Goal: Task Accomplishment & Management: Manage account settings

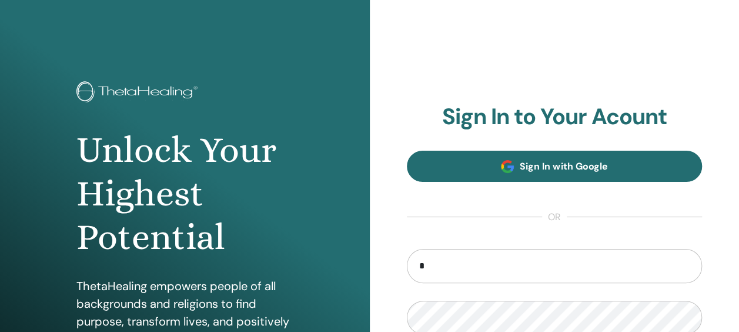
type input "**********"
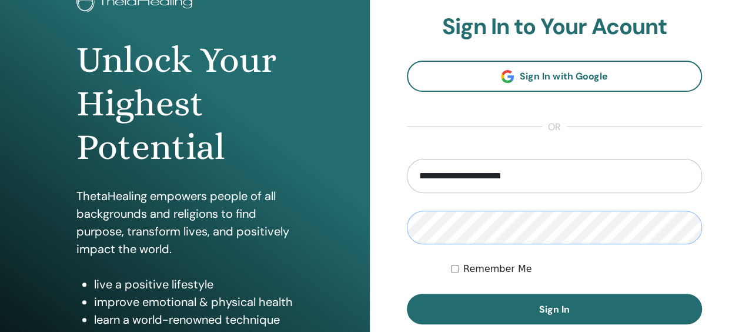
scroll to position [103, 0]
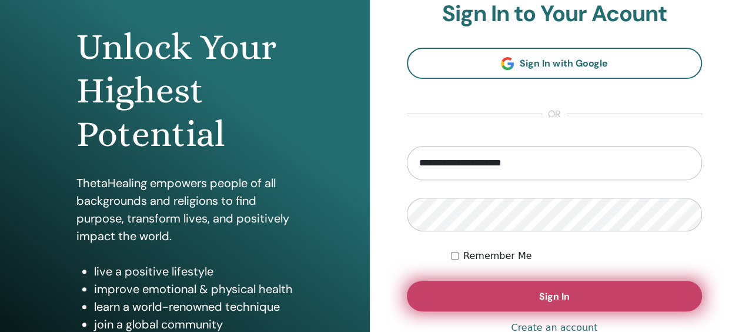
click at [558, 286] on button "Sign In" at bounding box center [555, 296] width 296 height 31
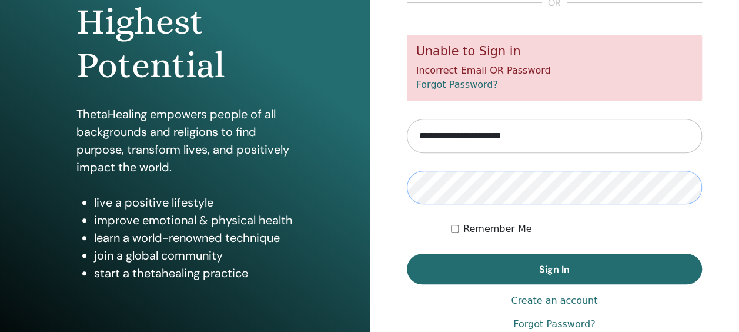
scroll to position [176, 0]
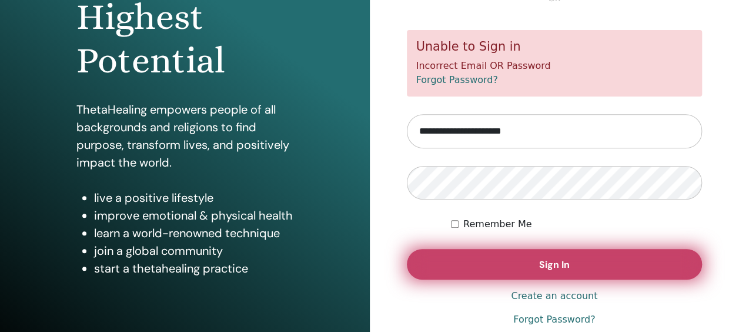
click at [586, 265] on button "Sign In" at bounding box center [555, 264] width 296 height 31
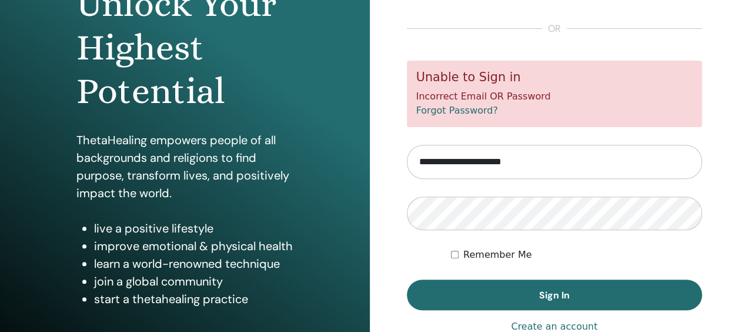
scroll to position [147, 0]
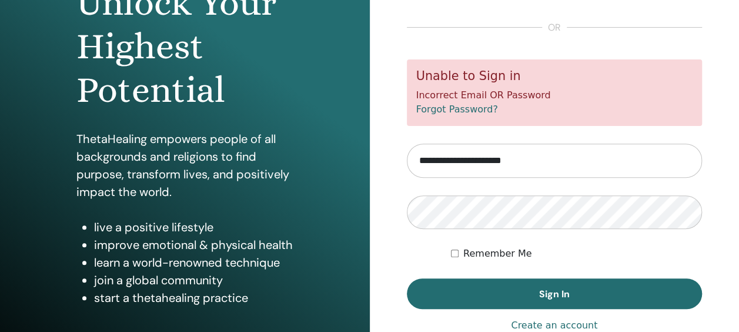
drag, startPoint x: 540, startPoint y: 158, endPoint x: 313, endPoint y: 138, distance: 227.3
click at [313, 138] on div "Unlock Your Highest Potential ThetaHealing empowers people of all backgrounds a…" at bounding box center [369, 135] width 739 height 565
type input "**********"
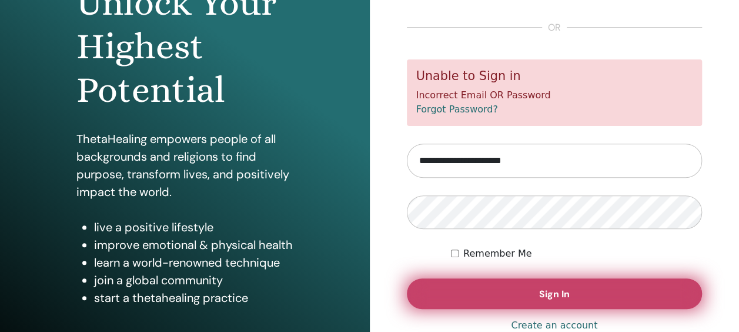
click at [558, 288] on span "Sign In" at bounding box center [554, 294] width 31 height 12
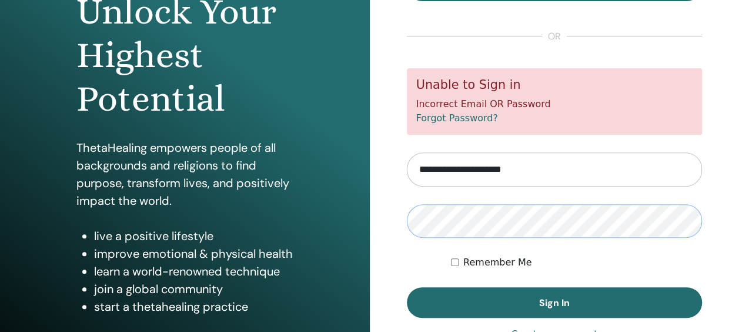
scroll to position [191, 0]
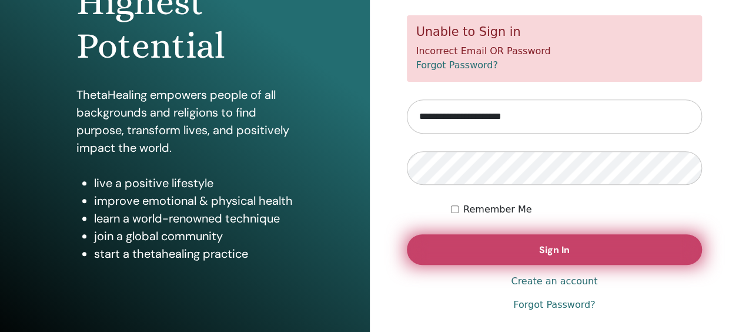
click at [550, 248] on span "Sign In" at bounding box center [554, 249] width 31 height 12
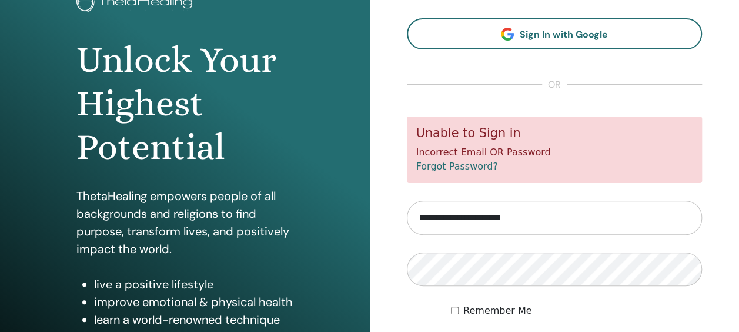
scroll to position [191, 0]
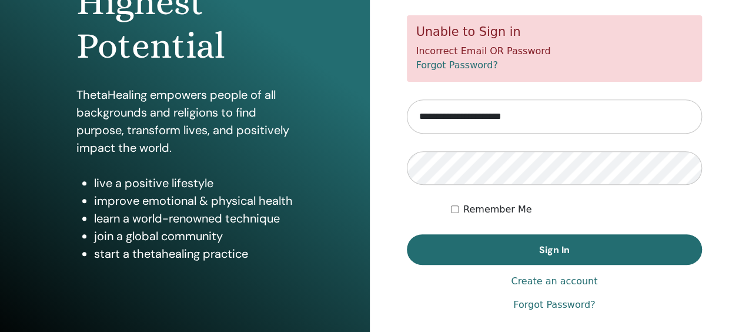
click at [540, 307] on link "Forgot Password?" at bounding box center [554, 305] width 82 height 14
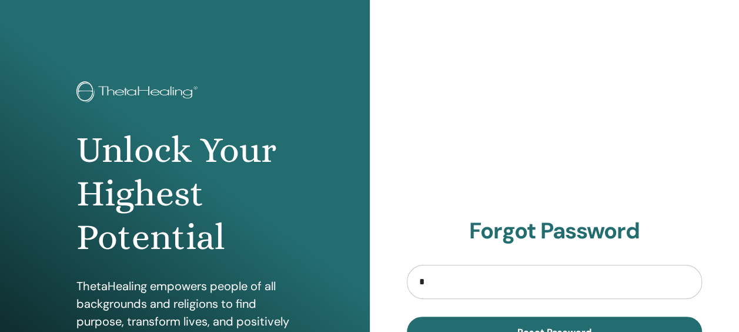
type input "**********"
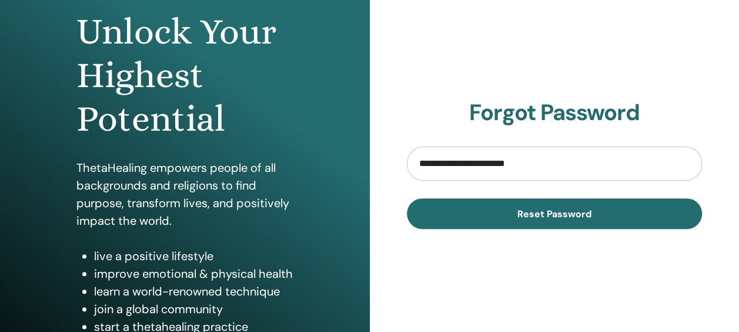
scroll to position [233, 0]
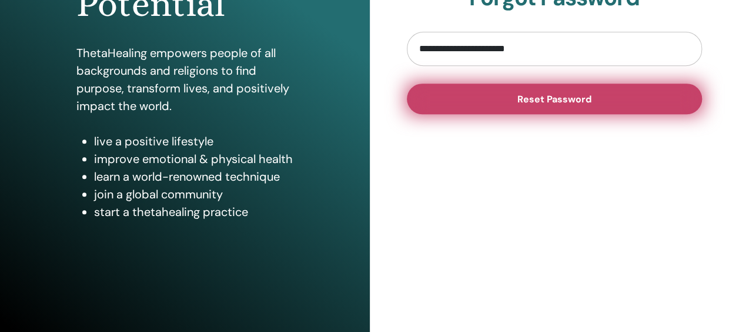
click at [533, 97] on span "Reset Password" at bounding box center [555, 99] width 74 height 12
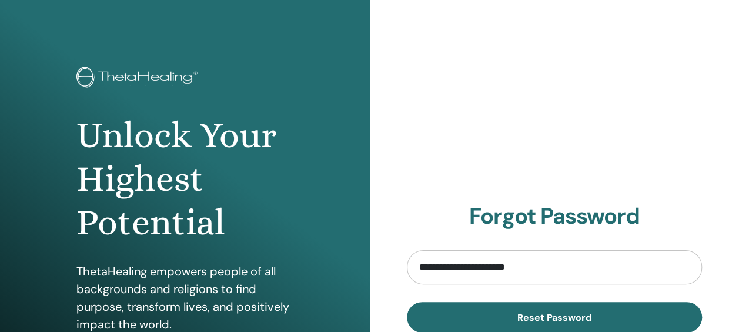
scroll to position [0, 0]
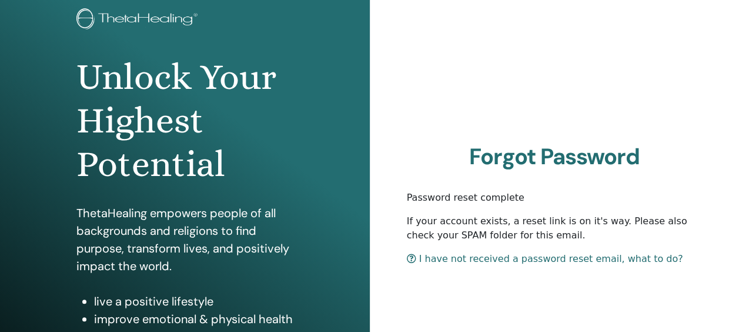
scroll to position [88, 0]
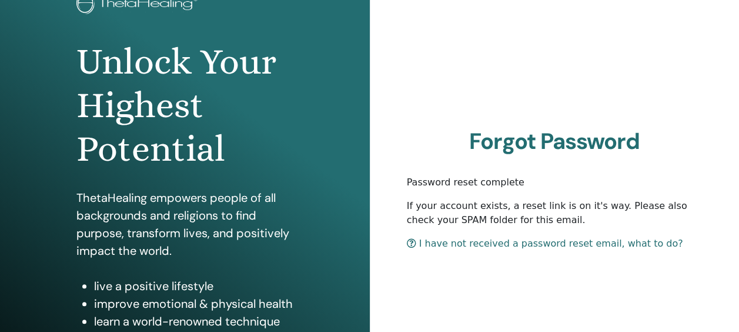
click at [468, 243] on link "I have not received a password reset email, what to do?" at bounding box center [545, 243] width 276 height 11
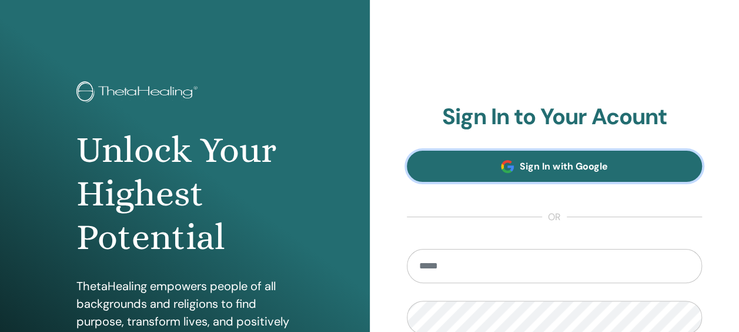
click at [507, 169] on span at bounding box center [507, 166] width 13 height 13
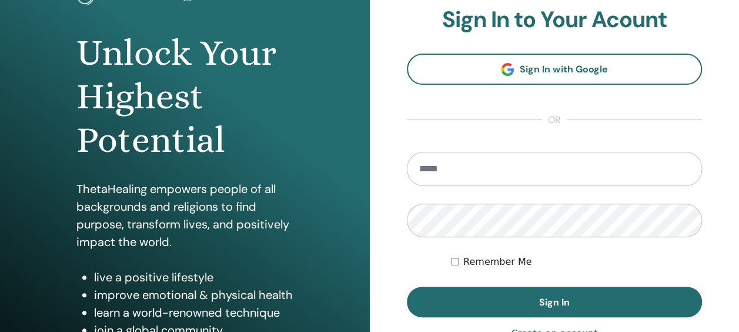
scroll to position [206, 0]
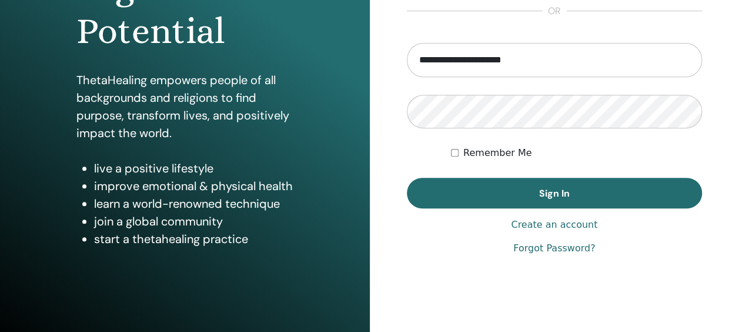
type input "**********"
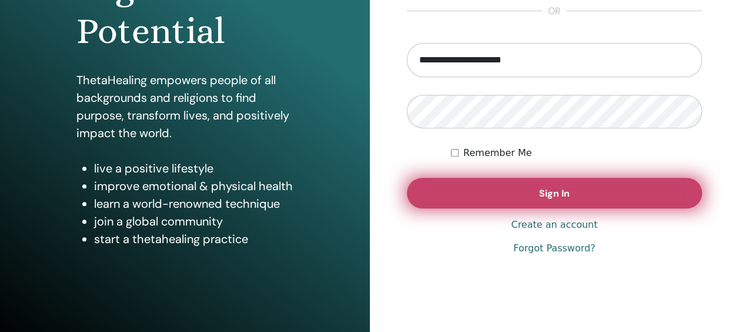
click at [536, 194] on button "Sign In" at bounding box center [555, 193] width 296 height 31
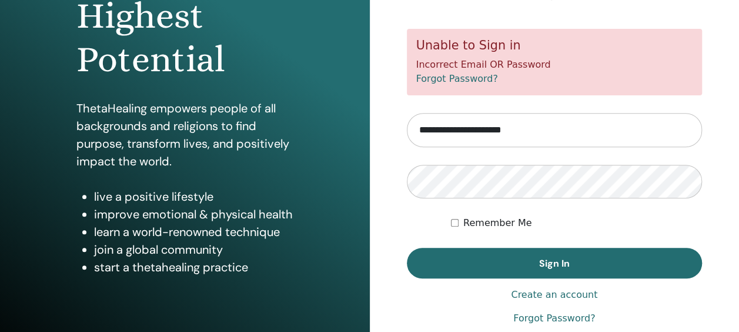
scroll to position [218, 0]
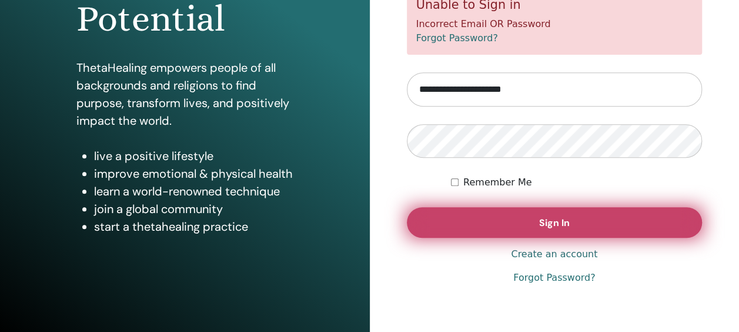
click at [589, 221] on button "Sign In" at bounding box center [555, 222] width 296 height 31
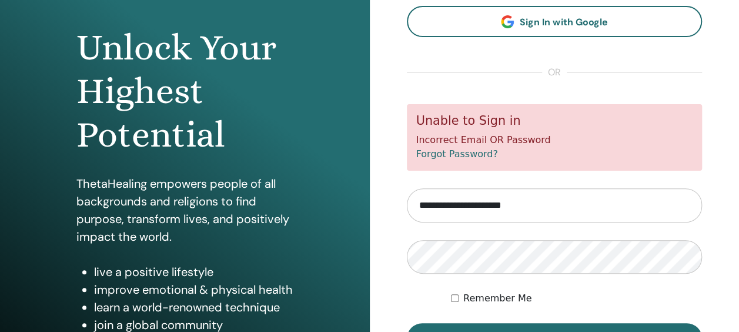
scroll to position [233, 0]
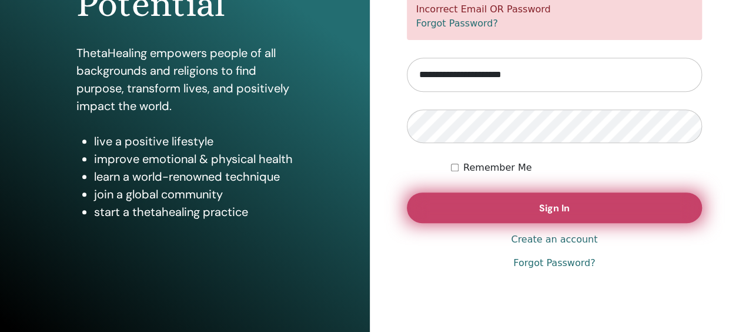
click at [541, 208] on span "Sign In" at bounding box center [554, 208] width 31 height 12
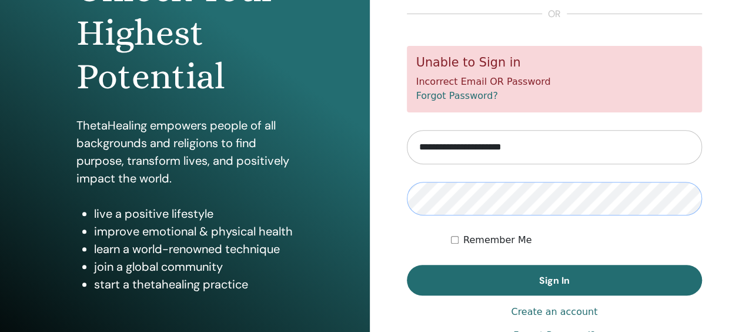
scroll to position [162, 0]
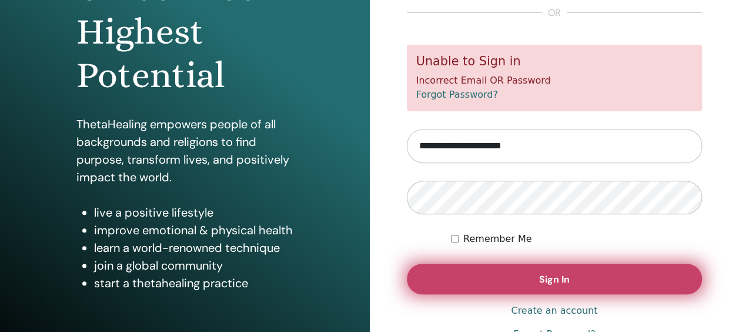
click at [560, 285] on button "Sign In" at bounding box center [555, 278] width 296 height 31
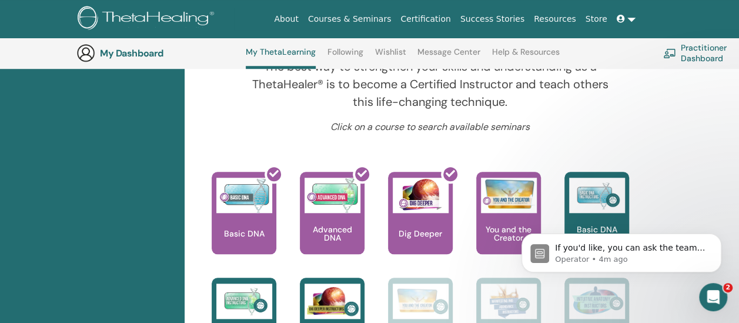
scroll to position [428, 0]
click at [716, 235] on icon "Dismiss notification" at bounding box center [718, 236] width 6 height 6
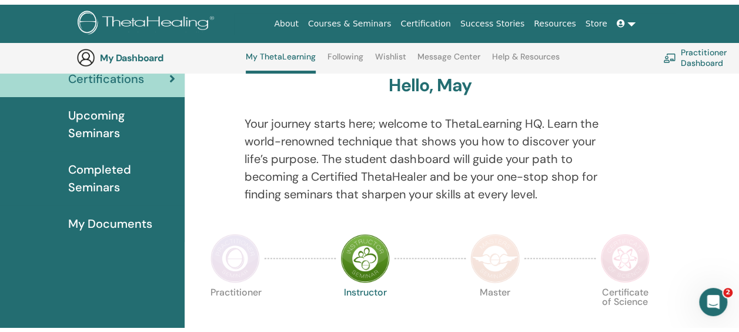
scroll to position [0, 0]
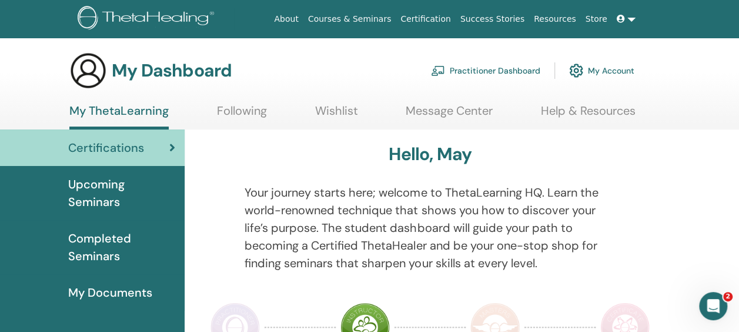
click at [122, 247] on span "Completed Seminars" at bounding box center [121, 246] width 107 height 35
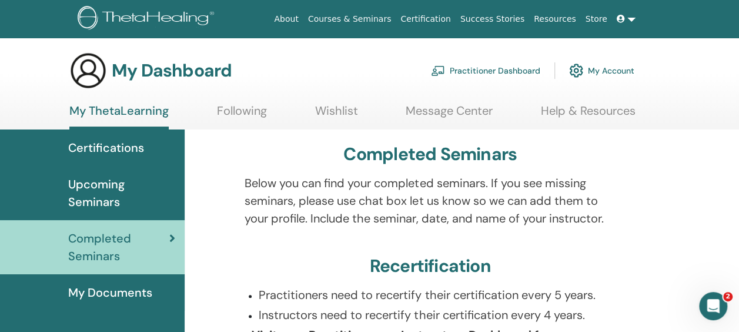
click at [146, 293] on span "My Documents" at bounding box center [110, 292] width 84 height 18
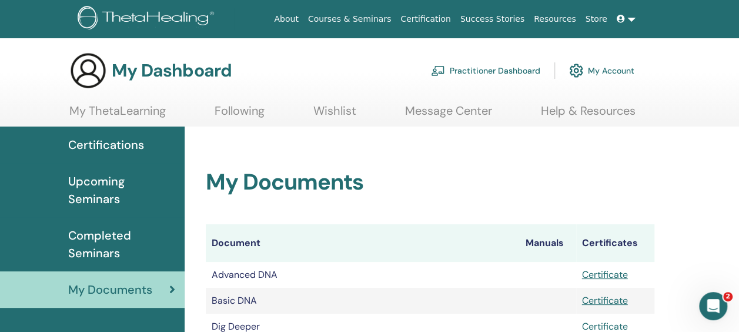
click at [597, 325] on link "Certificate" at bounding box center [605, 326] width 46 height 12
click at [92, 138] on span "Certifications" at bounding box center [106, 145] width 76 height 18
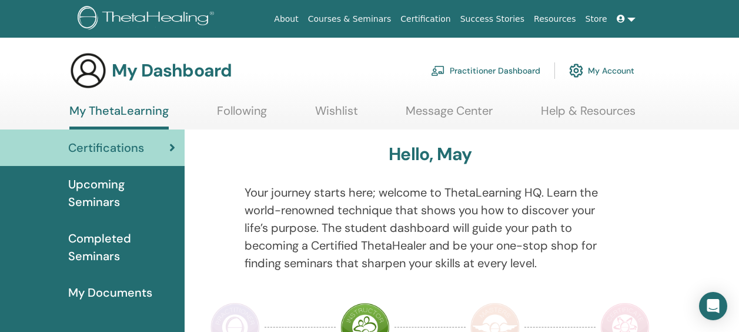
click at [120, 105] on link "My ThetaLearning" at bounding box center [118, 117] width 99 height 26
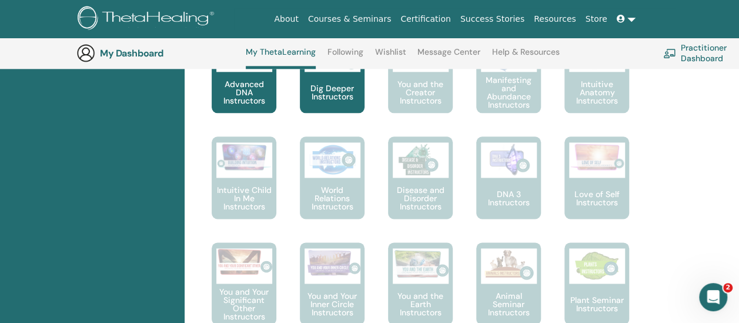
scroll to position [677, 0]
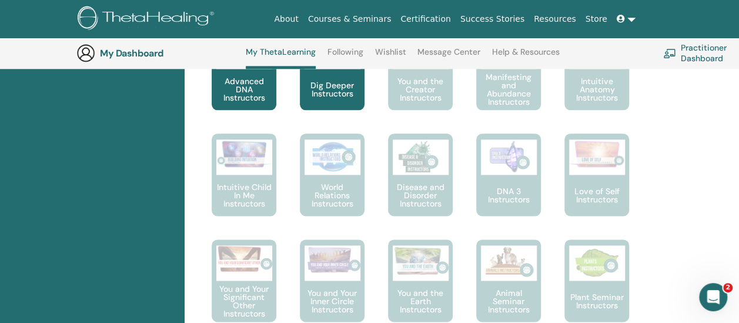
click at [513, 93] on p "Manifesting and Abundance Instructors" at bounding box center [508, 89] width 65 height 33
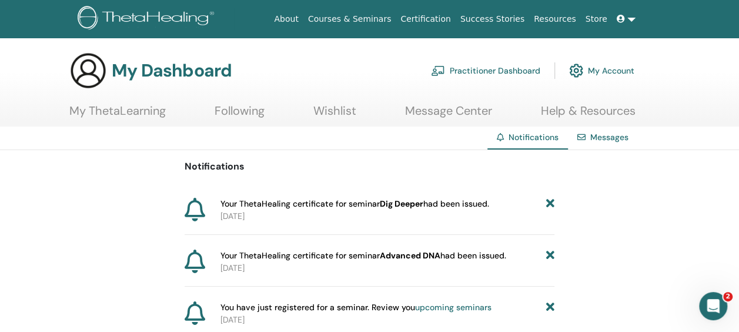
click at [510, 69] on link "Practitioner Dashboard" at bounding box center [485, 71] width 109 height 26
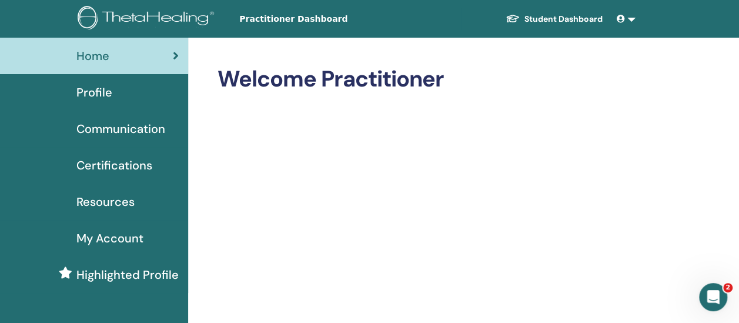
click at [109, 95] on span "Profile" at bounding box center [94, 93] width 36 height 18
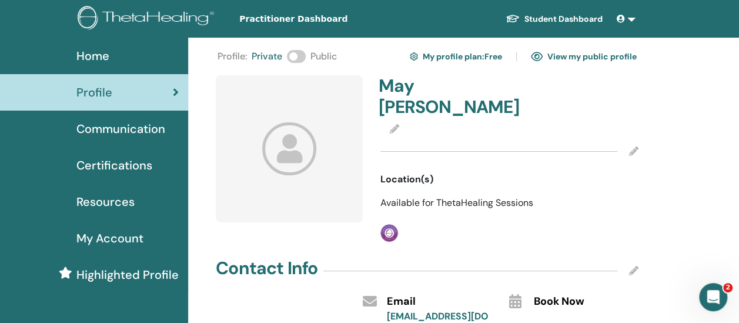
click at [576, 53] on link "View my public profile" at bounding box center [584, 56] width 106 height 19
